Goal: Navigation & Orientation: Find specific page/section

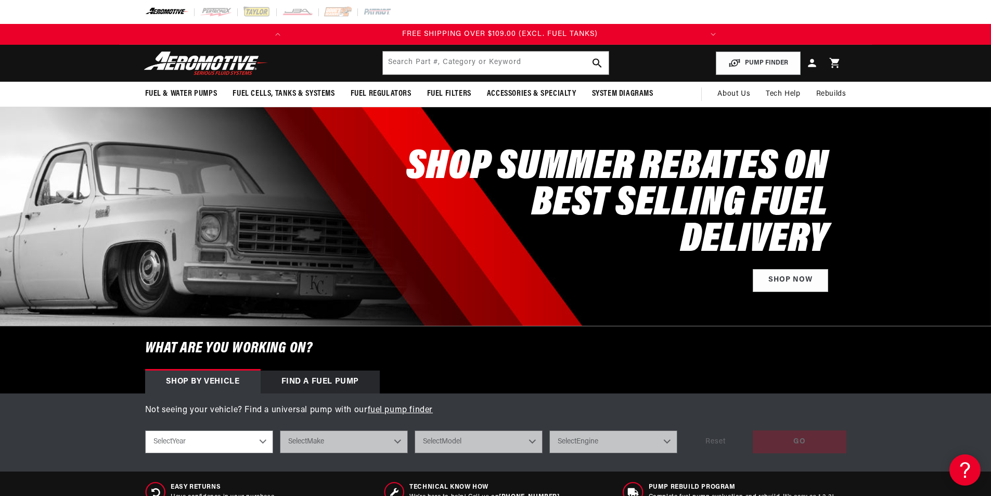
scroll to position [0, 412]
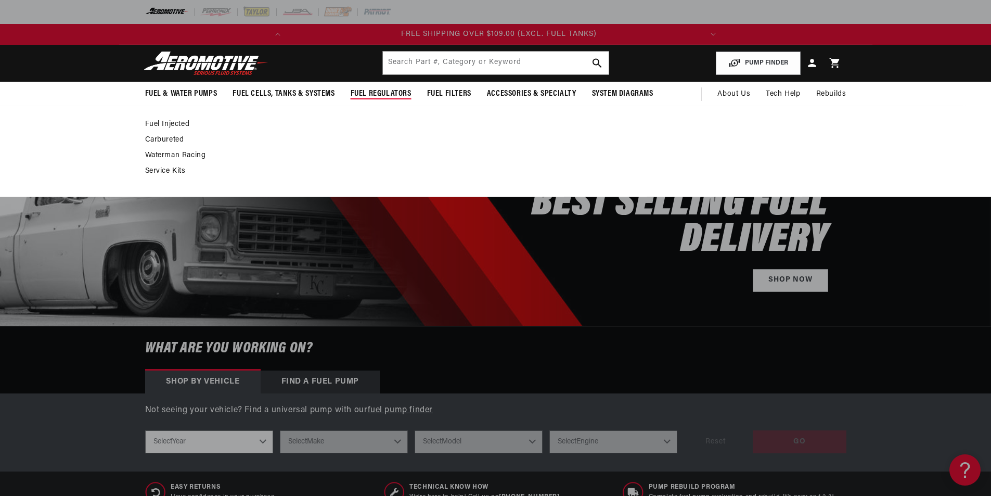
click at [180, 121] on link "Fuel Injected" at bounding box center [490, 124] width 691 height 9
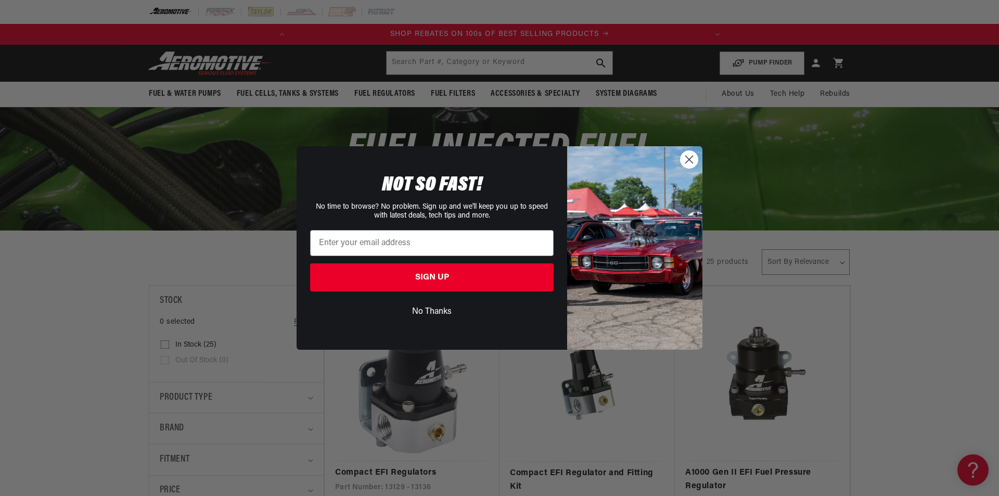
click at [677, 157] on img "POPUP Form" at bounding box center [634, 247] width 135 height 203
click at [681, 156] on circle "Close dialog" at bounding box center [689, 159] width 17 height 17
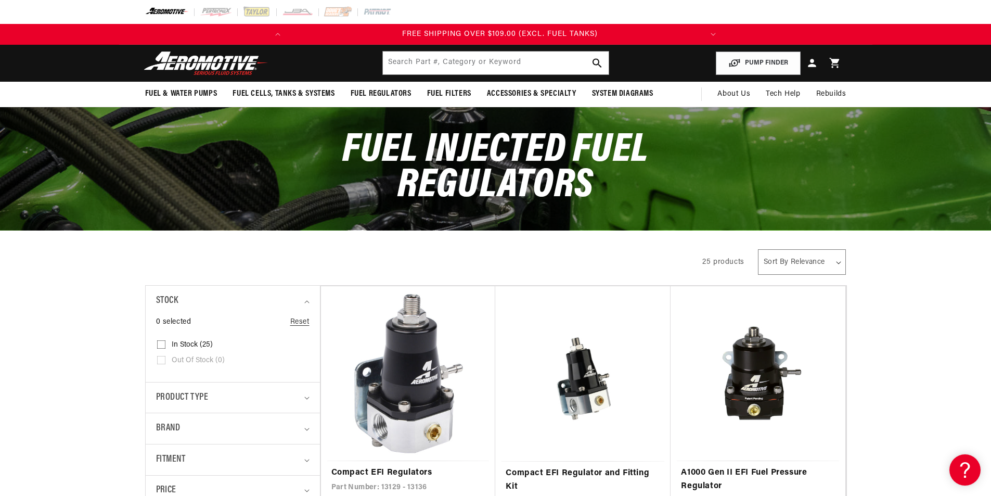
scroll to position [0, 412]
